Goal: Transaction & Acquisition: Purchase product/service

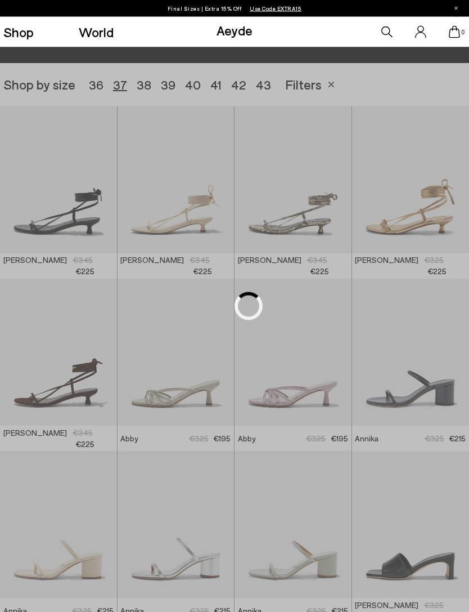
scroll to position [131, 0]
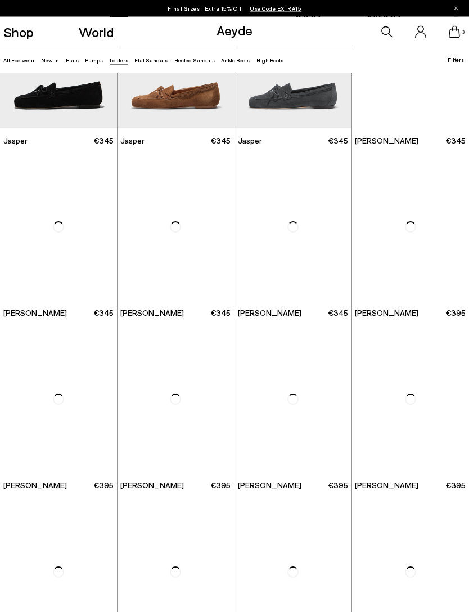
scroll to position [265, 0]
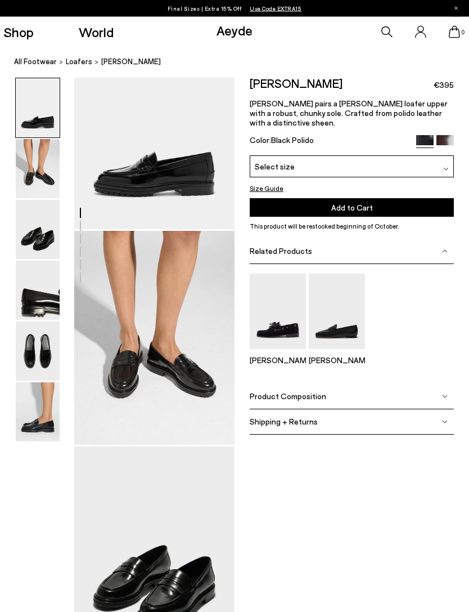
scroll to position [63, 0]
